Goal: Task Accomplishment & Management: Manage account settings

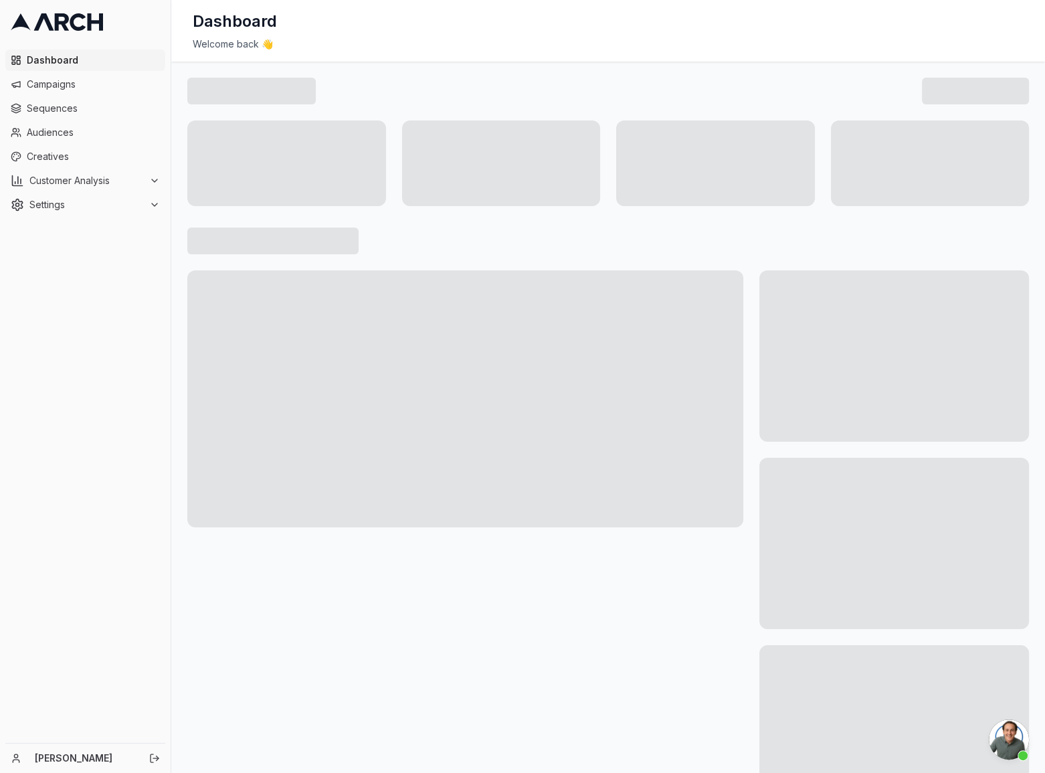
scroll to position [853, 0]
click at [70, 87] on span "Campaigns" at bounding box center [93, 84] width 133 height 13
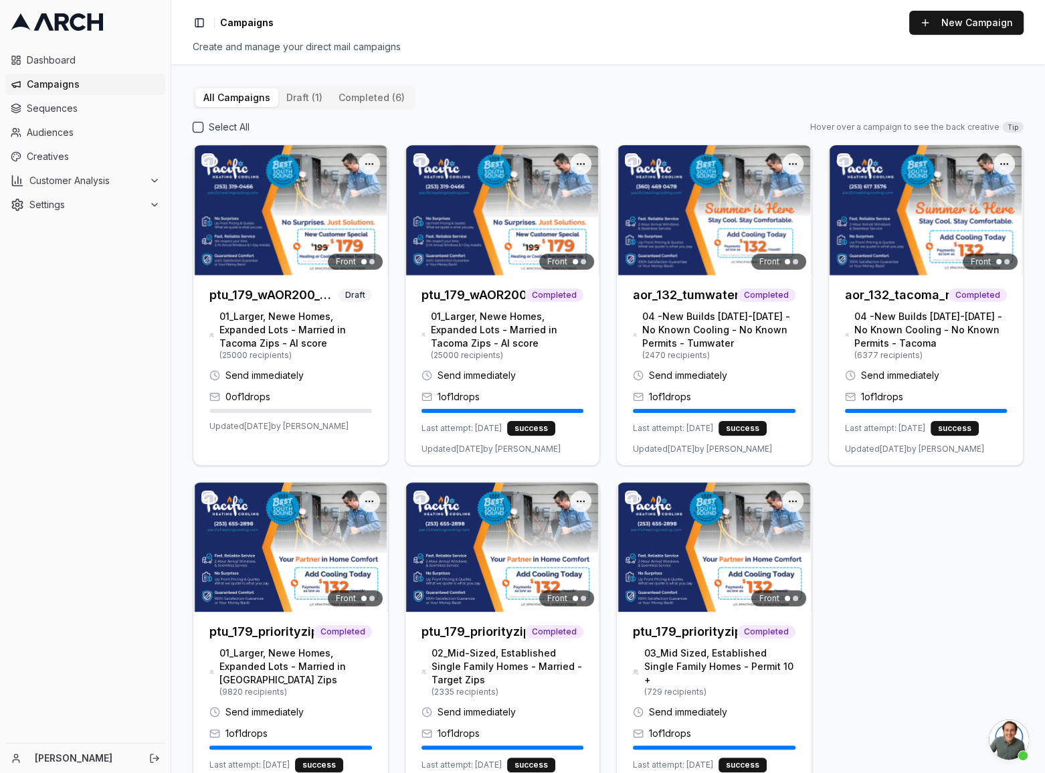
scroll to position [853, 0]
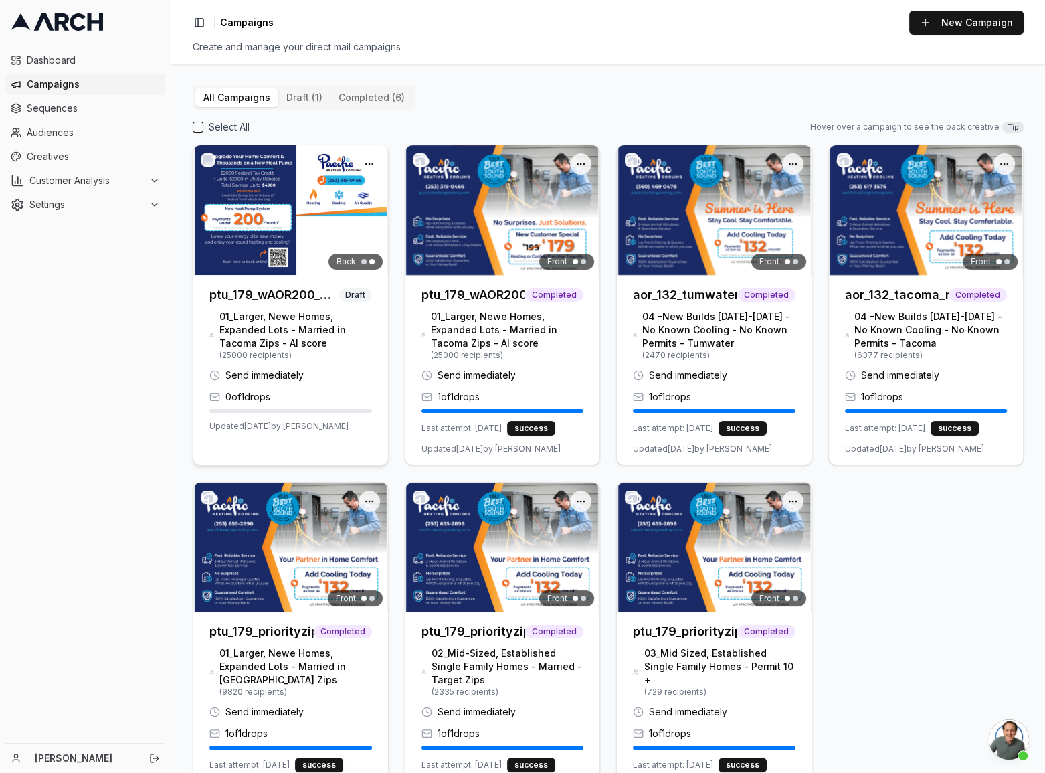
click at [209, 158] on button "button" at bounding box center [207, 159] width 13 height 13
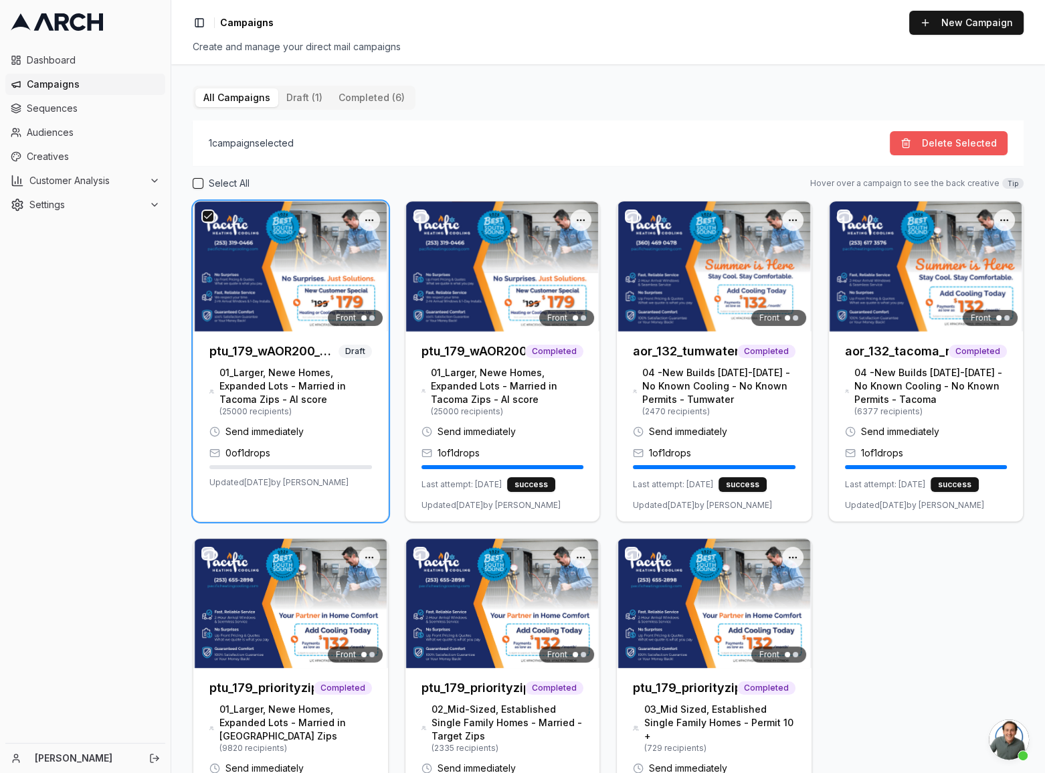
click at [935, 135] on button "Delete Selected" at bounding box center [949, 143] width 118 height 24
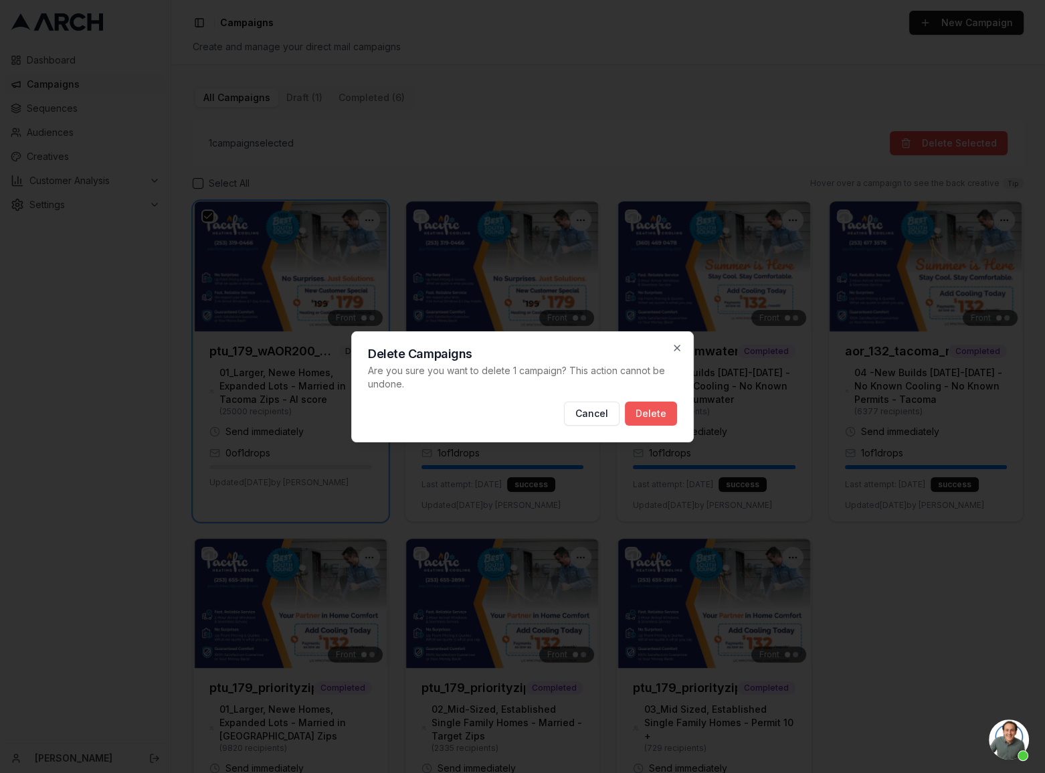
click at [661, 415] on button "Delete" at bounding box center [651, 414] width 52 height 24
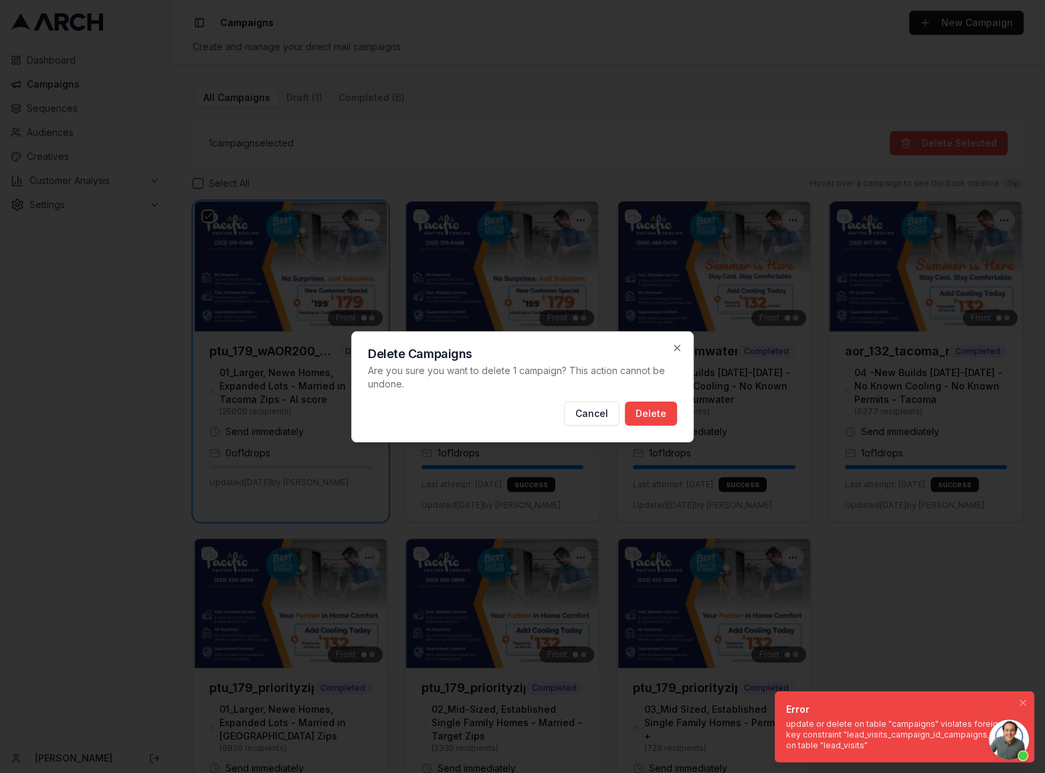
click at [932, 730] on div "update or delete on table "campaigns" violates foreign key constraint "lead_vis…" at bounding box center [902, 735] width 232 height 32
click at [1020, 700] on icon "Notifications (F8)" at bounding box center [1023, 702] width 11 height 11
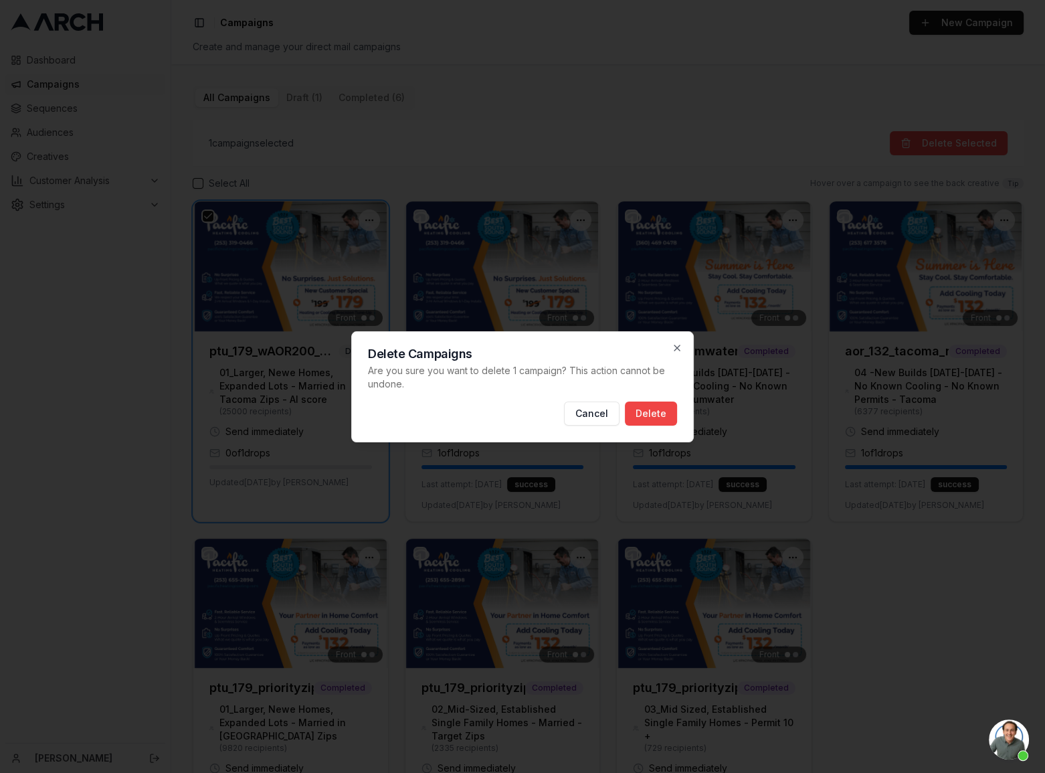
click at [671, 340] on div "Delete Campaigns Are you sure you want to delete 1 campaign? This action cannot…" at bounding box center [522, 386] width 343 height 111
click at [675, 343] on icon "button" at bounding box center [677, 348] width 11 height 11
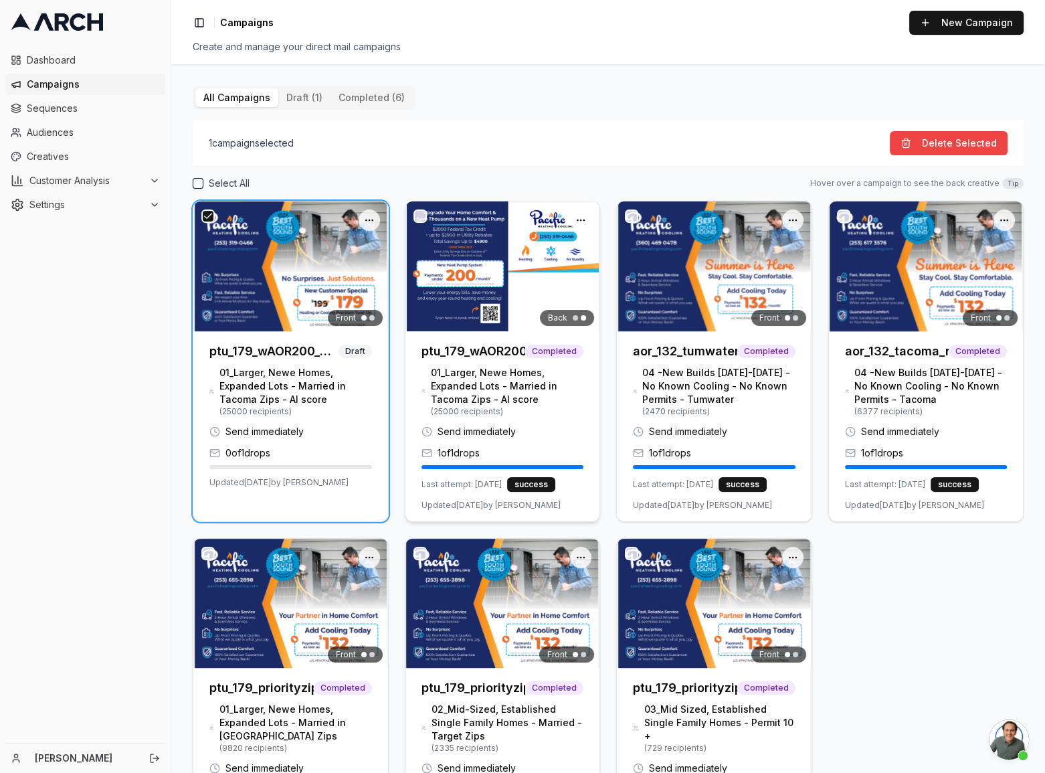
click at [510, 276] on img at bounding box center [503, 266] width 195 height 130
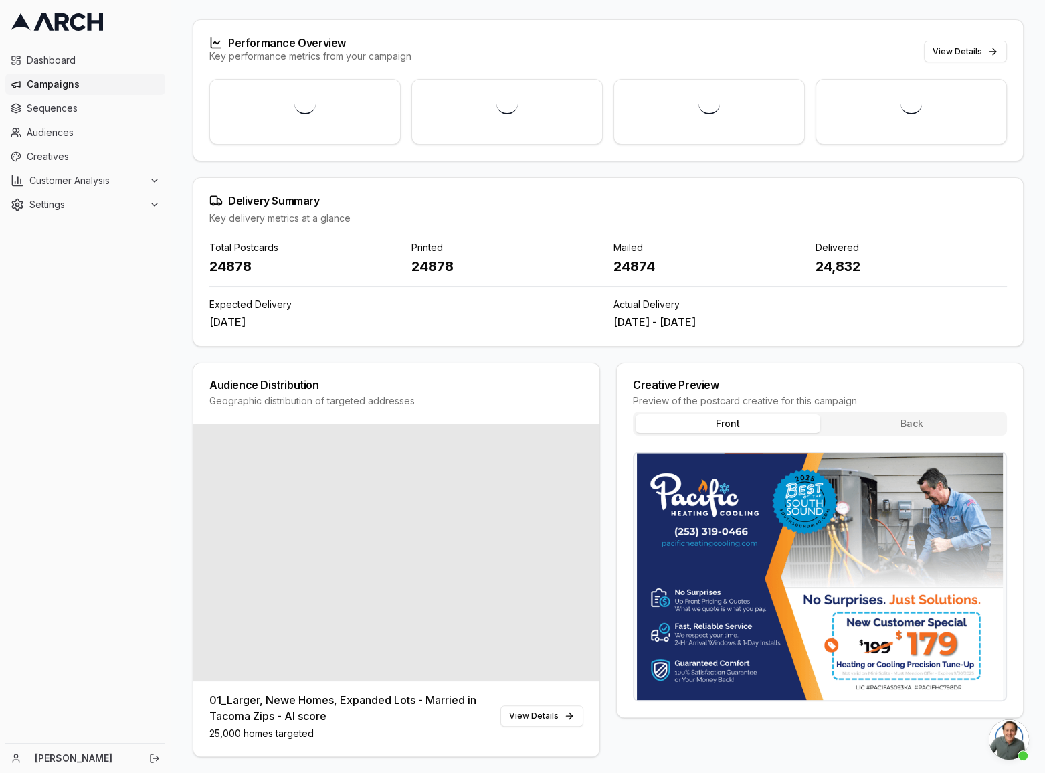
scroll to position [116, 0]
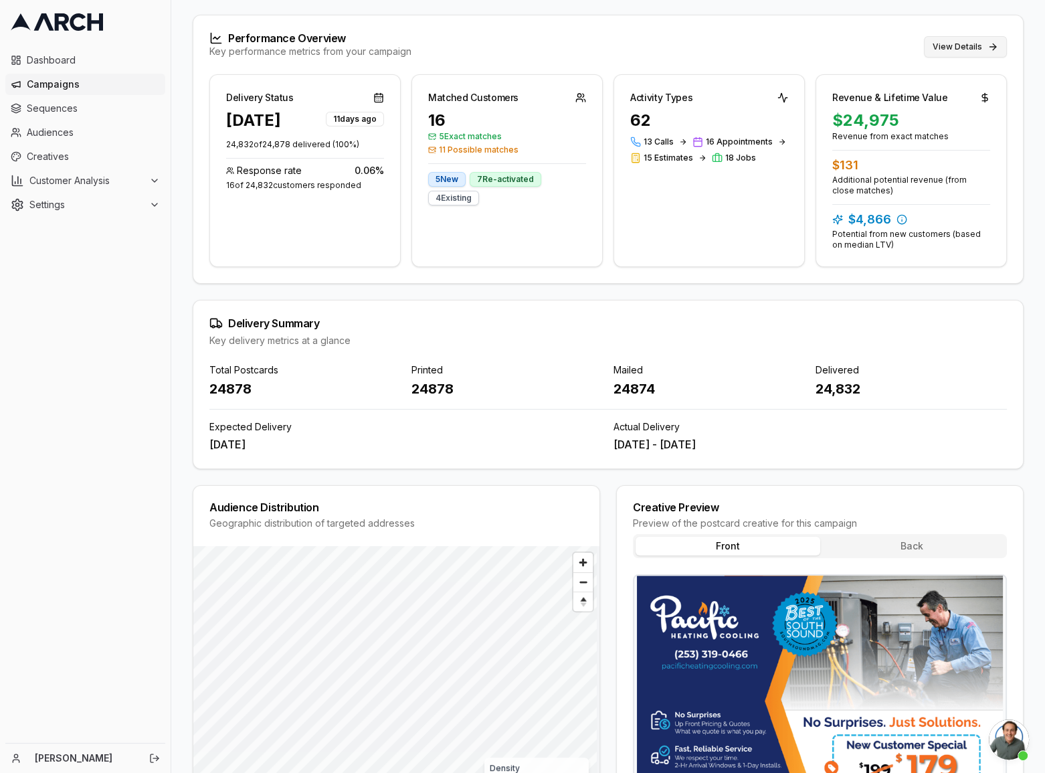
click at [985, 41] on button "View Details" at bounding box center [965, 46] width 83 height 21
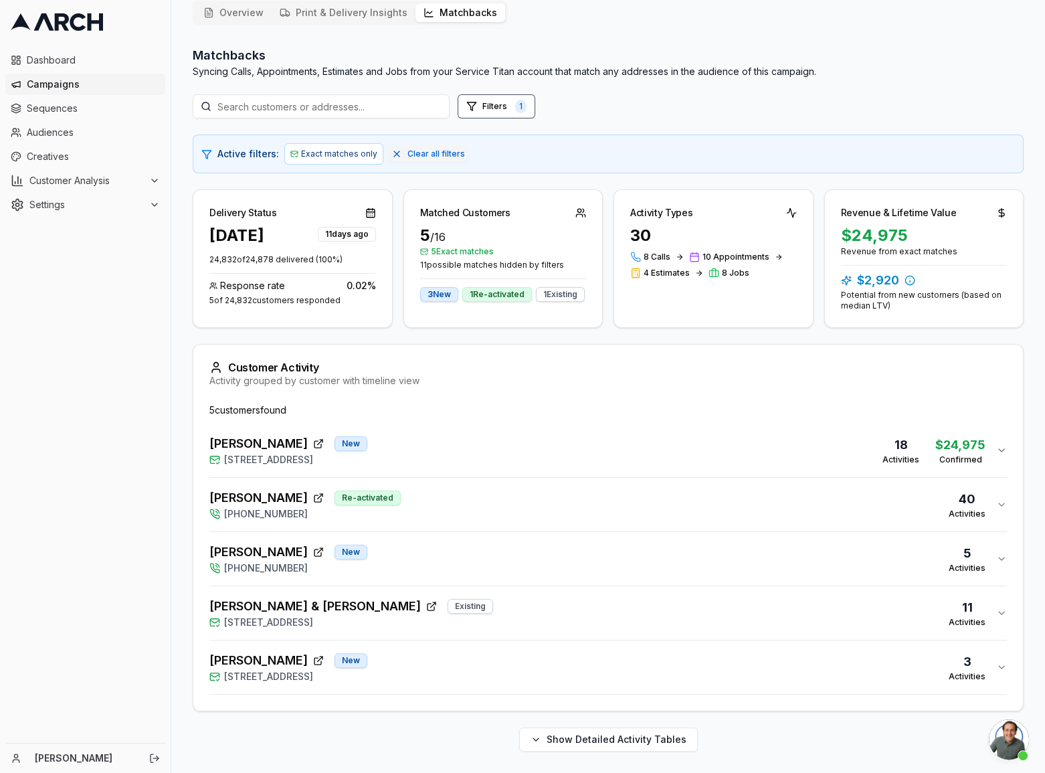
scroll to position [94, 0]
click at [415, 153] on div "Active filters: Exact matches only Clear all filters" at bounding box center [617, 153] width 798 height 21
click at [416, 149] on span "Clear all filters" at bounding box center [437, 154] width 58 height 11
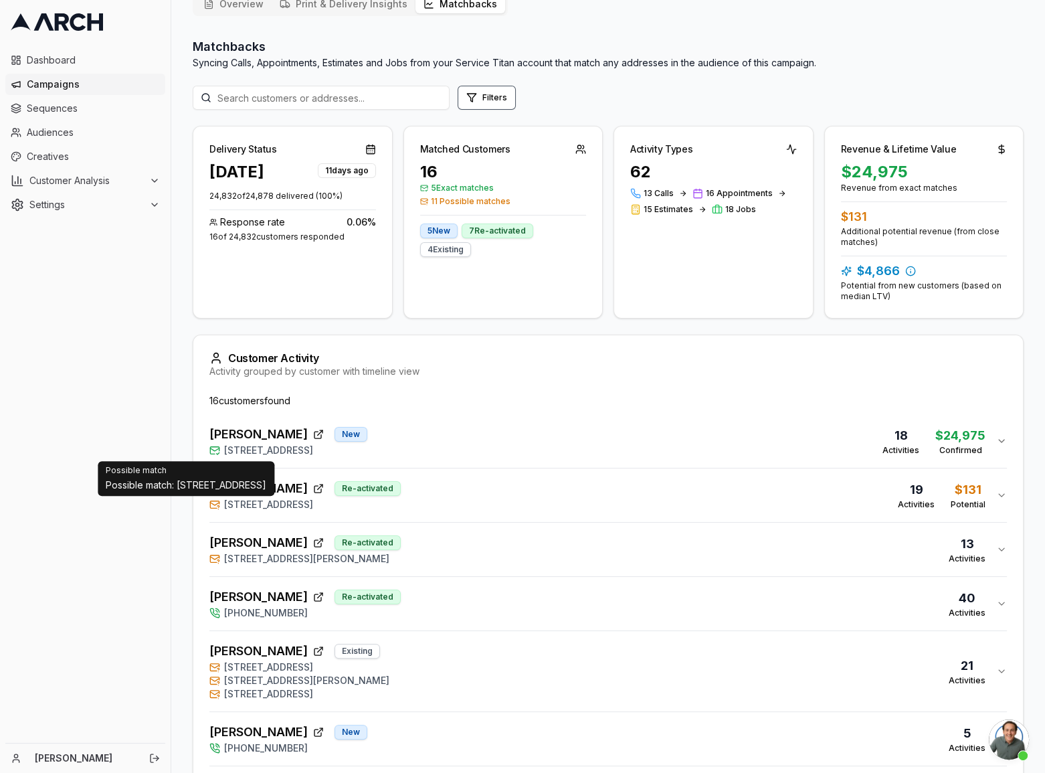
click at [216, 505] on icon "button" at bounding box center [214, 504] width 11 height 11
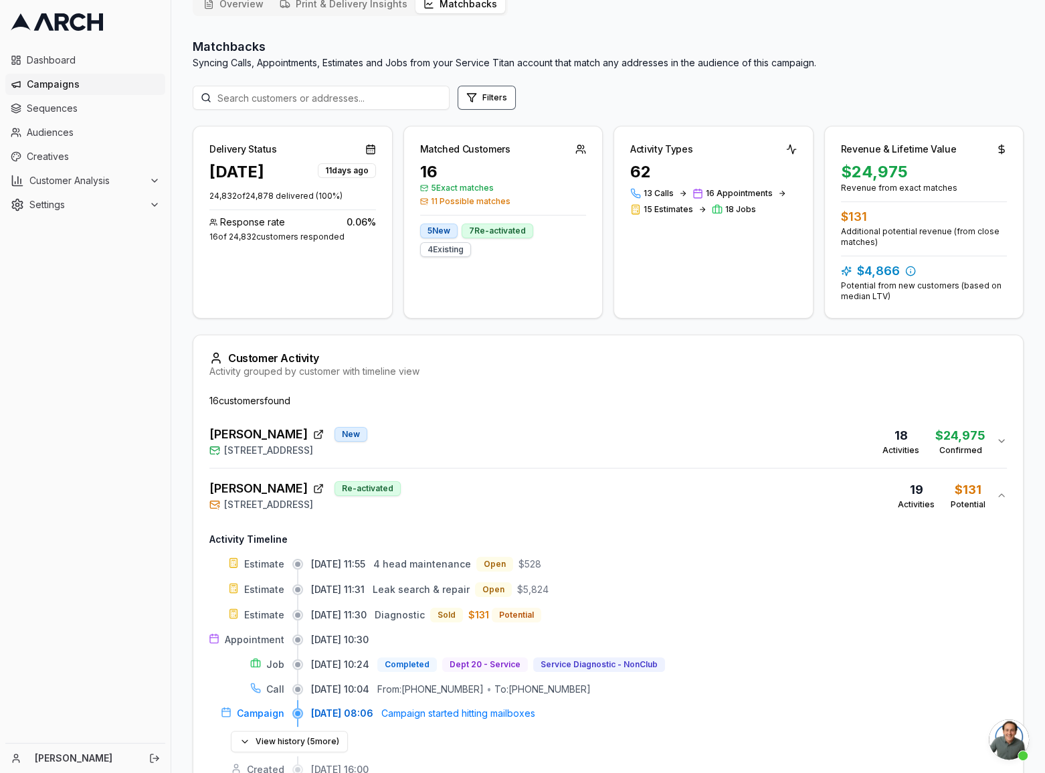
click at [215, 504] on icon "button" at bounding box center [214, 504] width 9 height 3
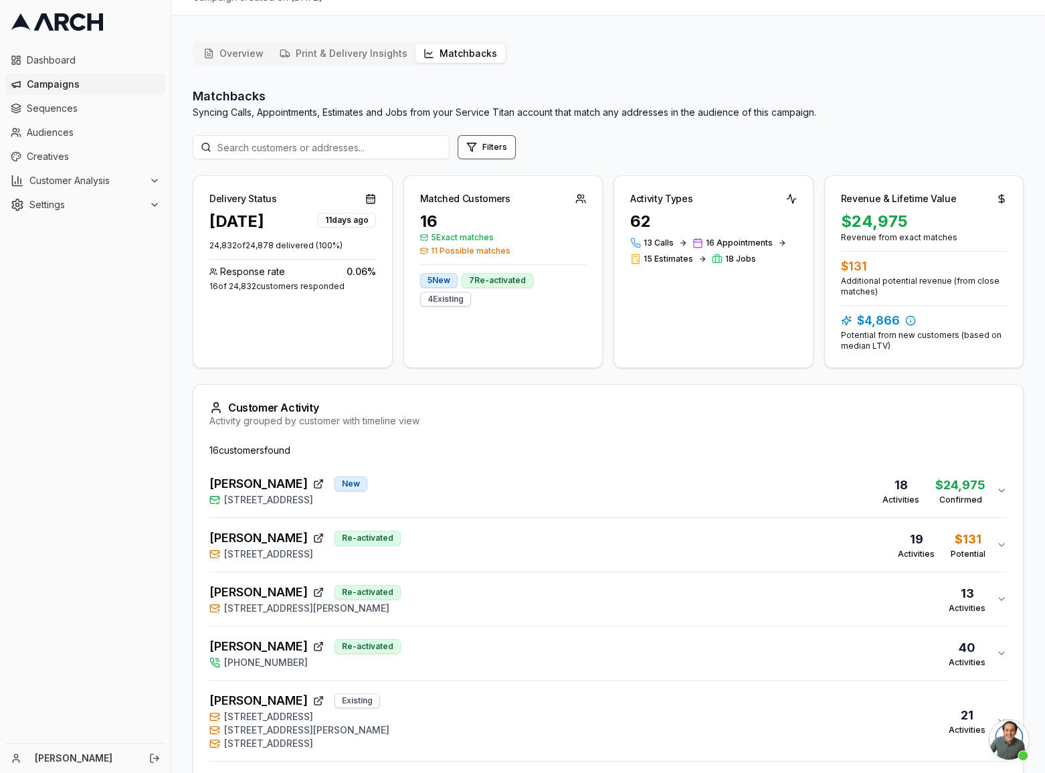
scroll to position [0, 0]
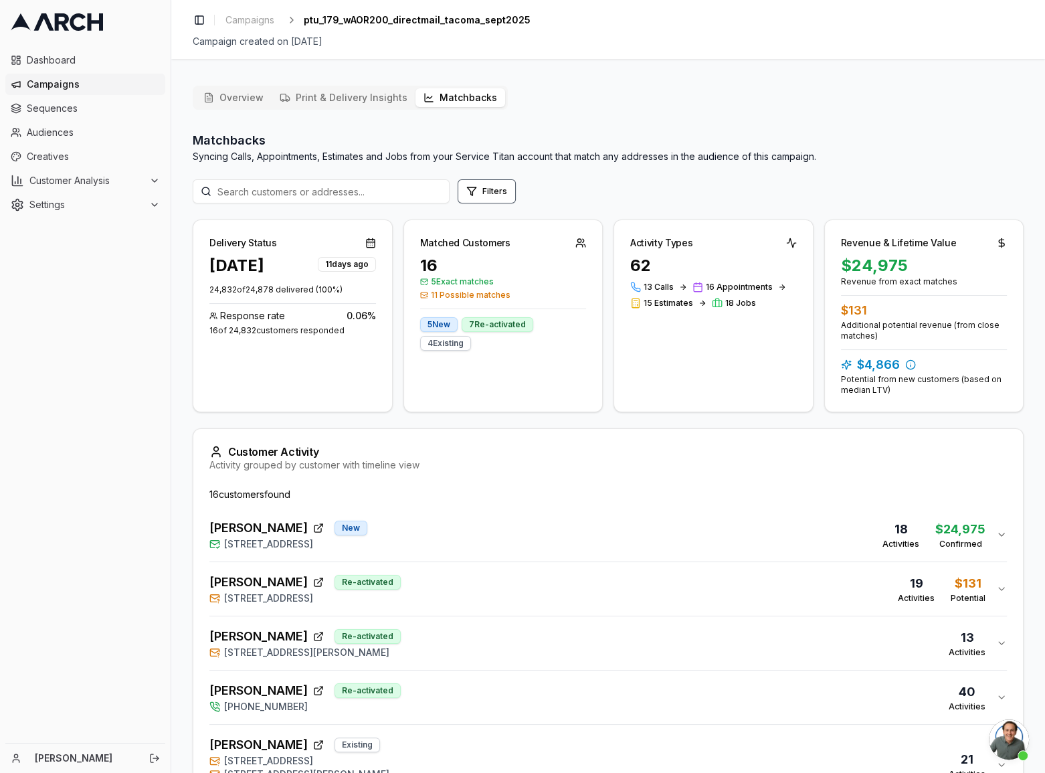
click at [249, 94] on button "Overview" at bounding box center [233, 97] width 76 height 19
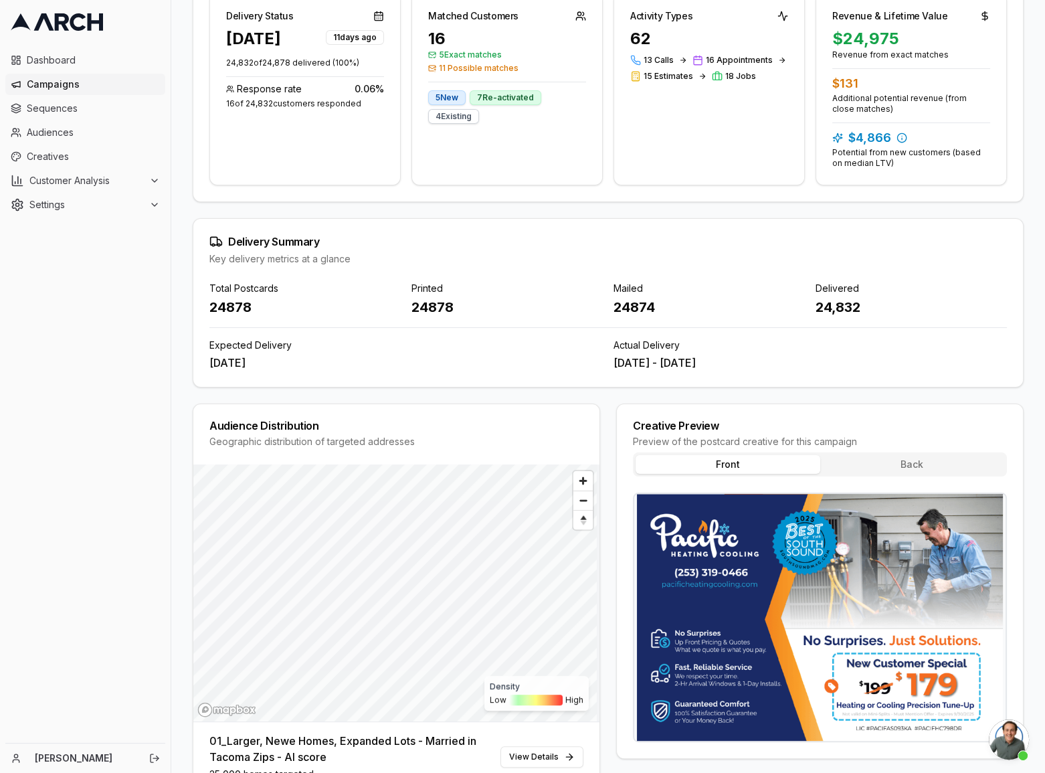
scroll to position [243, 0]
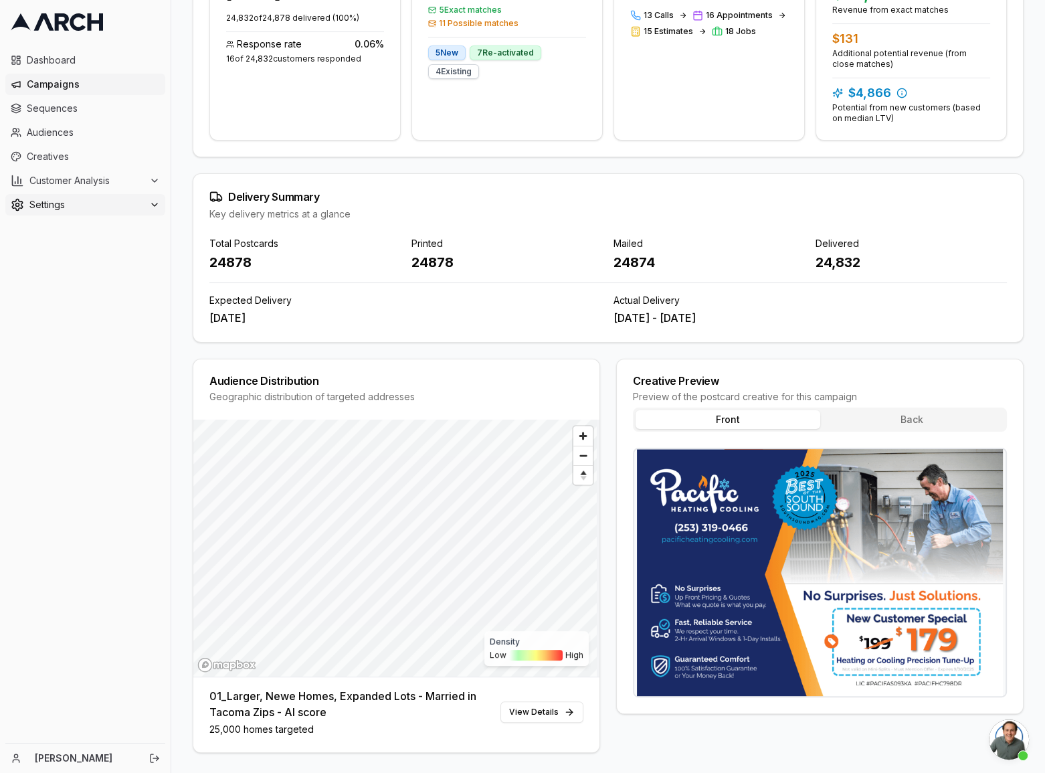
click at [53, 203] on span "Settings" at bounding box center [86, 204] width 114 height 13
click at [51, 64] on span "Dashboard" at bounding box center [93, 60] width 133 height 13
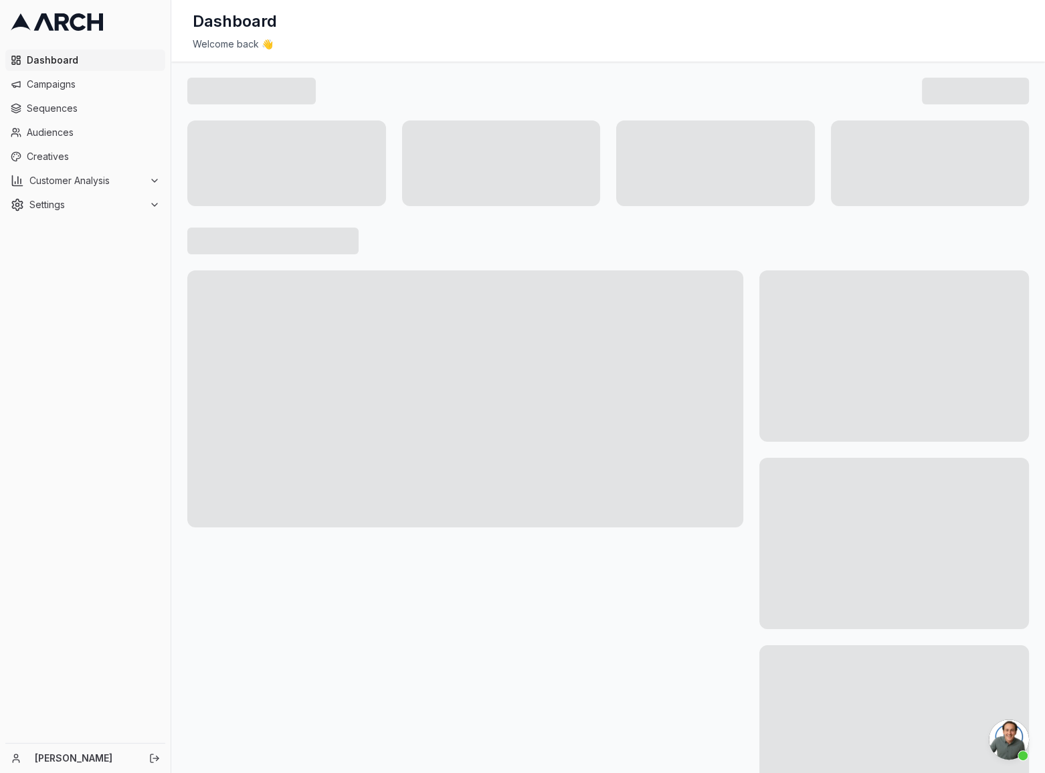
scroll to position [853, 0]
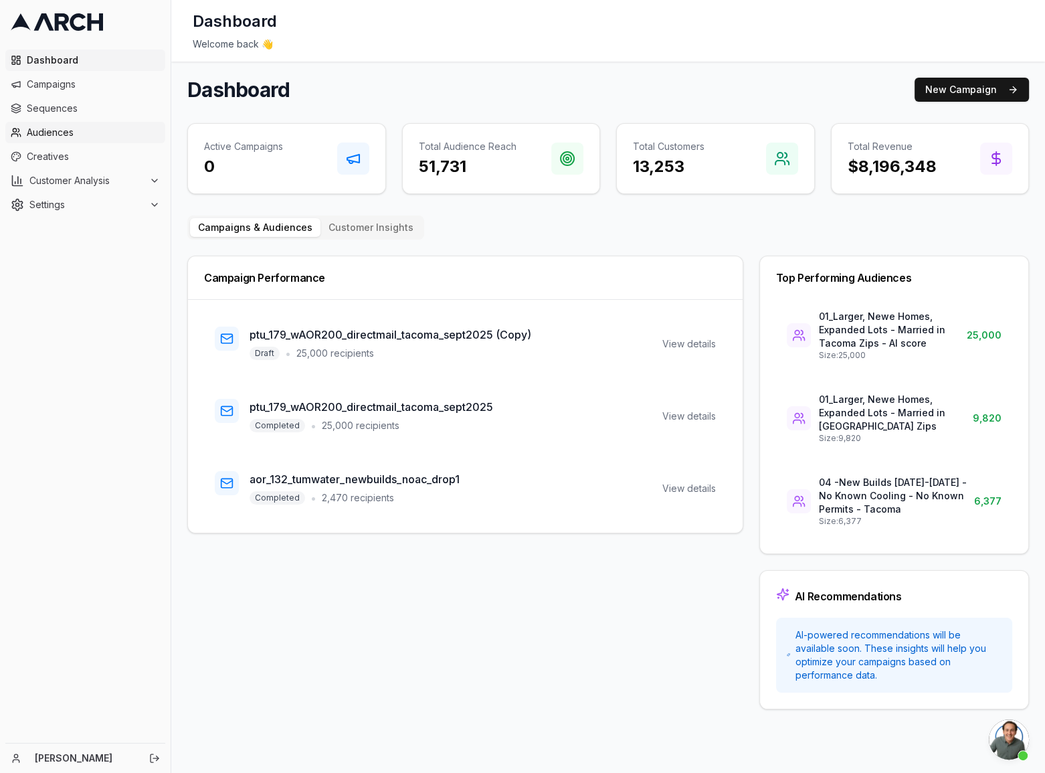
click at [54, 136] on span "Audiences" at bounding box center [93, 132] width 133 height 13
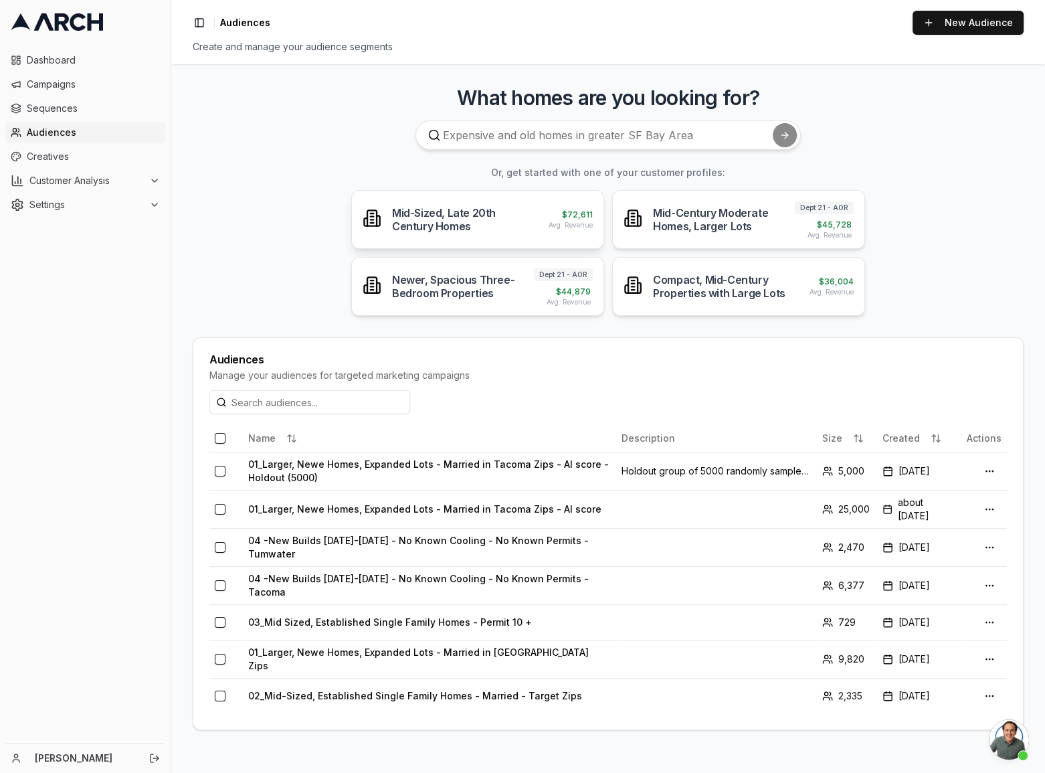
scroll to position [853, 0]
click at [42, 51] on link "Dashboard" at bounding box center [85, 60] width 160 height 21
